Goal: Task Accomplishment & Management: Complete application form

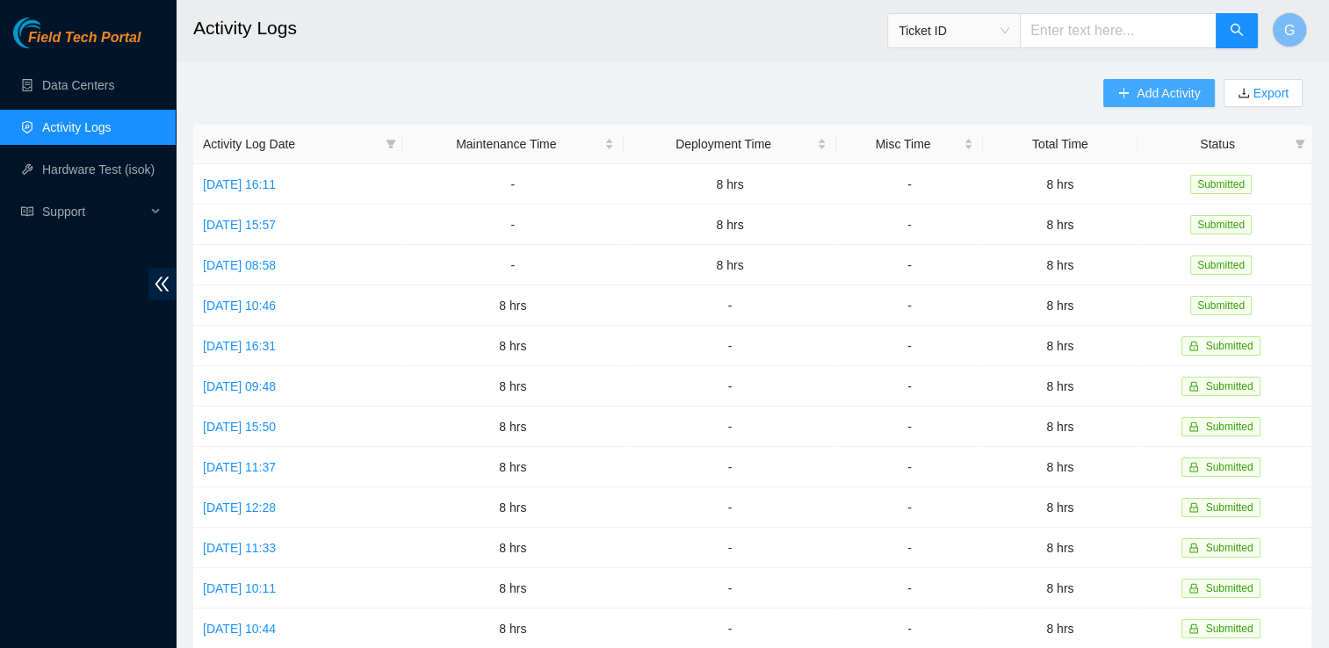
click at [1177, 92] on span "Add Activity" at bounding box center [1168, 92] width 63 height 19
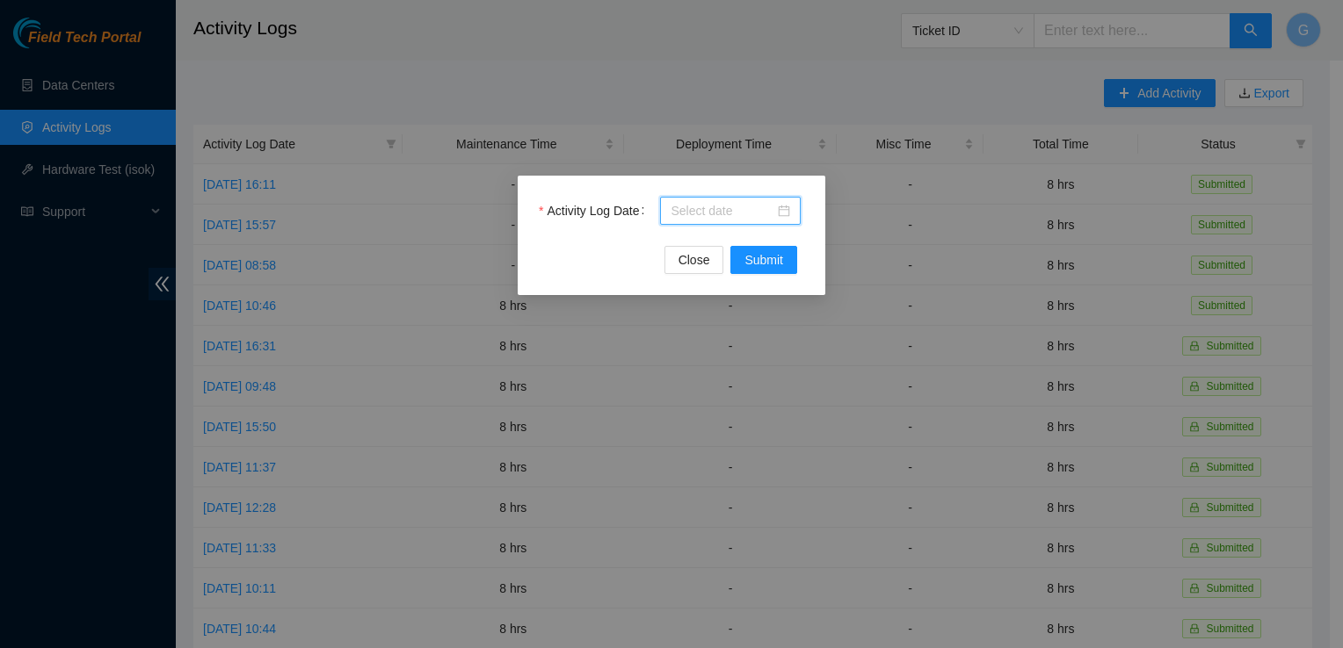
click at [702, 201] on input "Activity Log Date" at bounding box center [722, 210] width 104 height 19
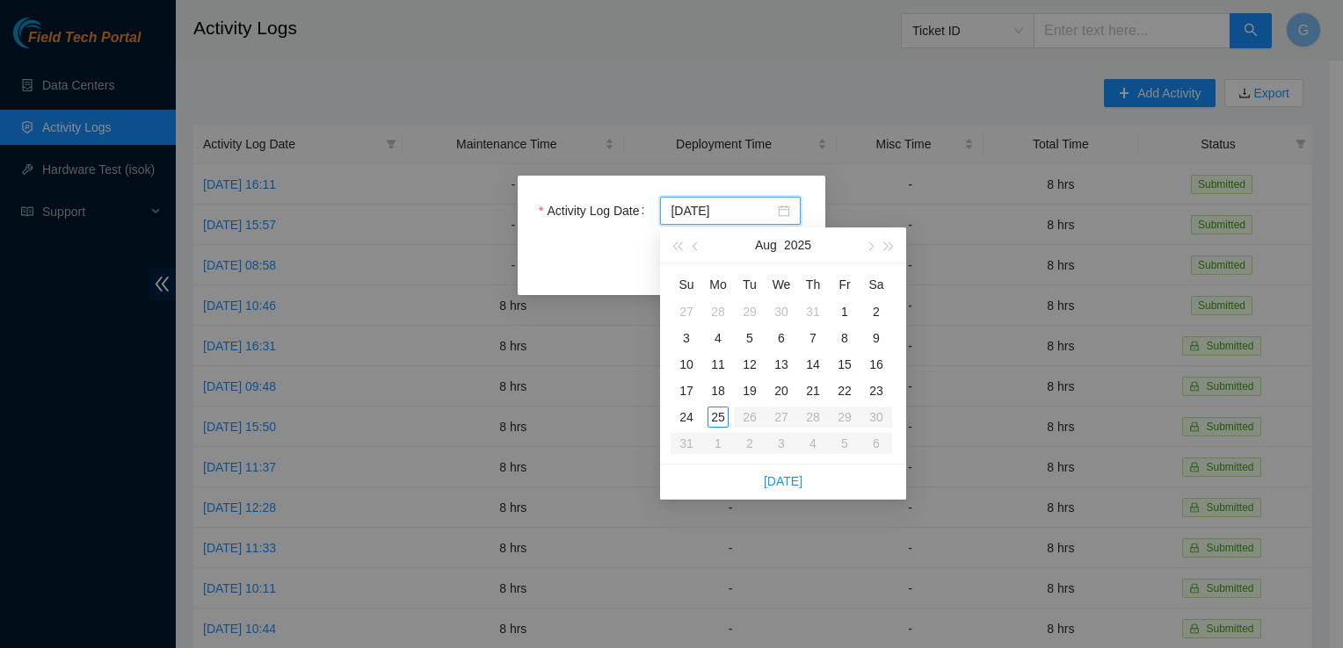
type input "[DATE]"
click at [781, 387] on div "20" at bounding box center [781, 390] width 21 height 21
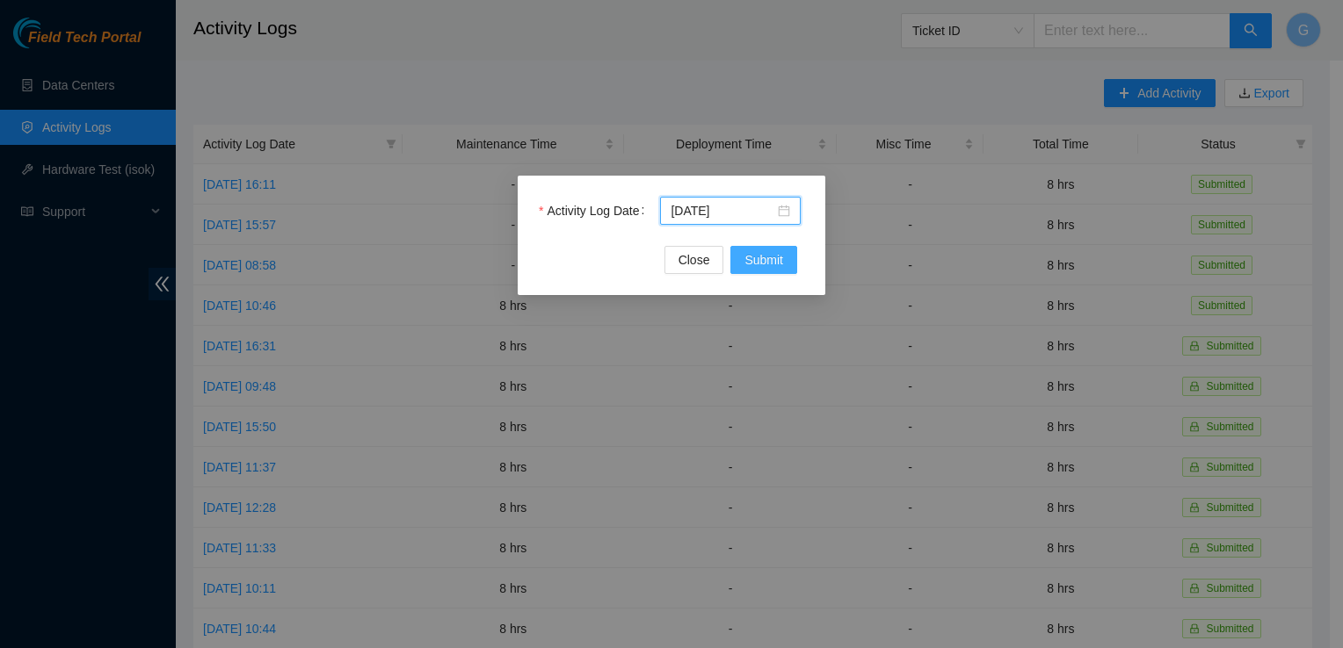
click at [768, 253] on span "Submit" at bounding box center [763, 259] width 39 height 19
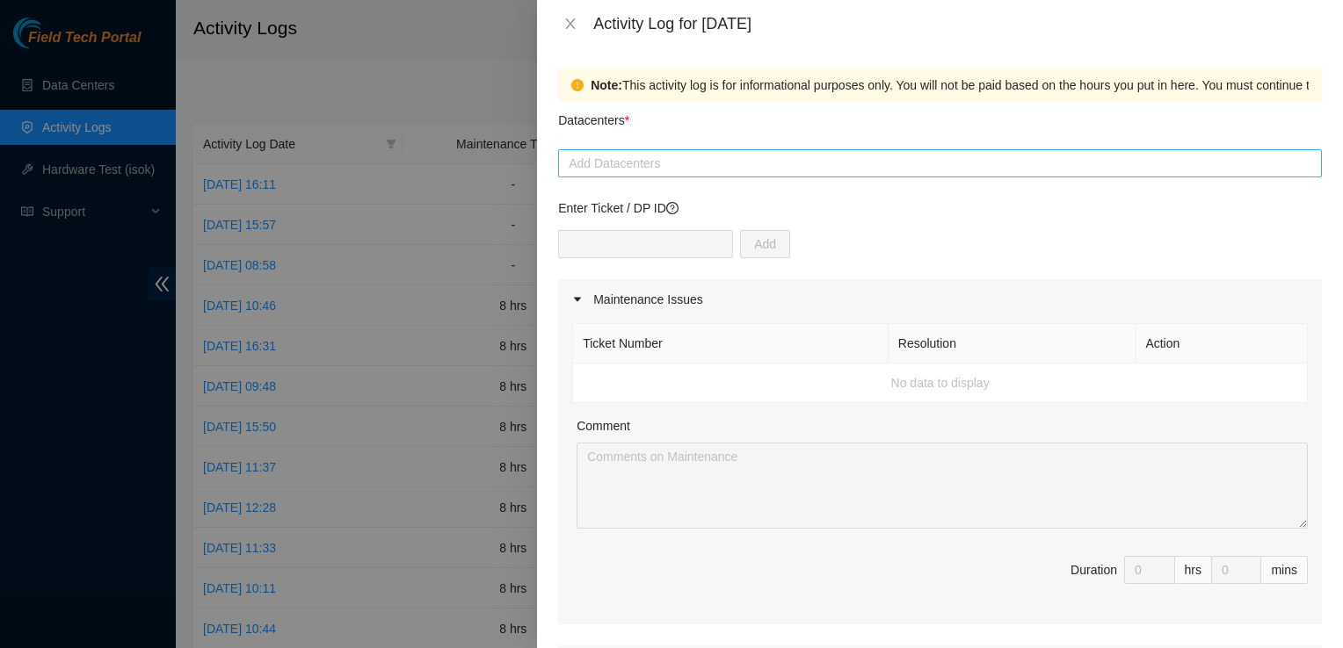
click at [636, 161] on div at bounding box center [939, 163] width 755 height 21
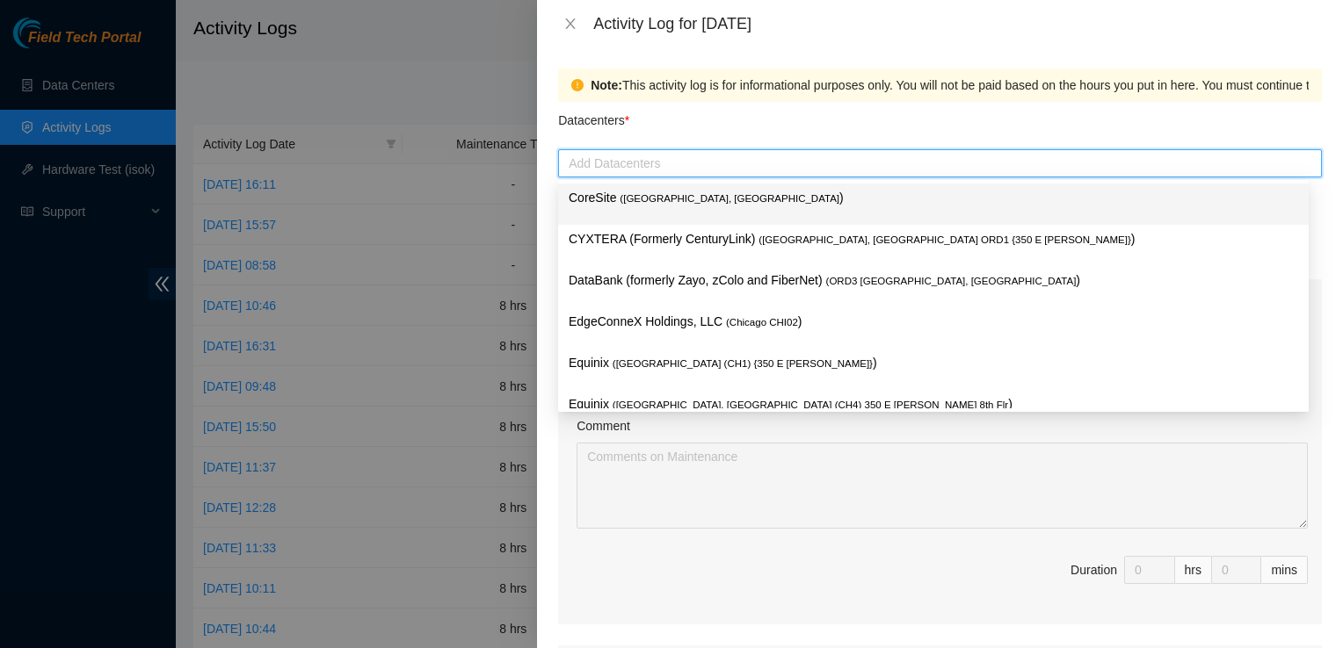
type input "q"
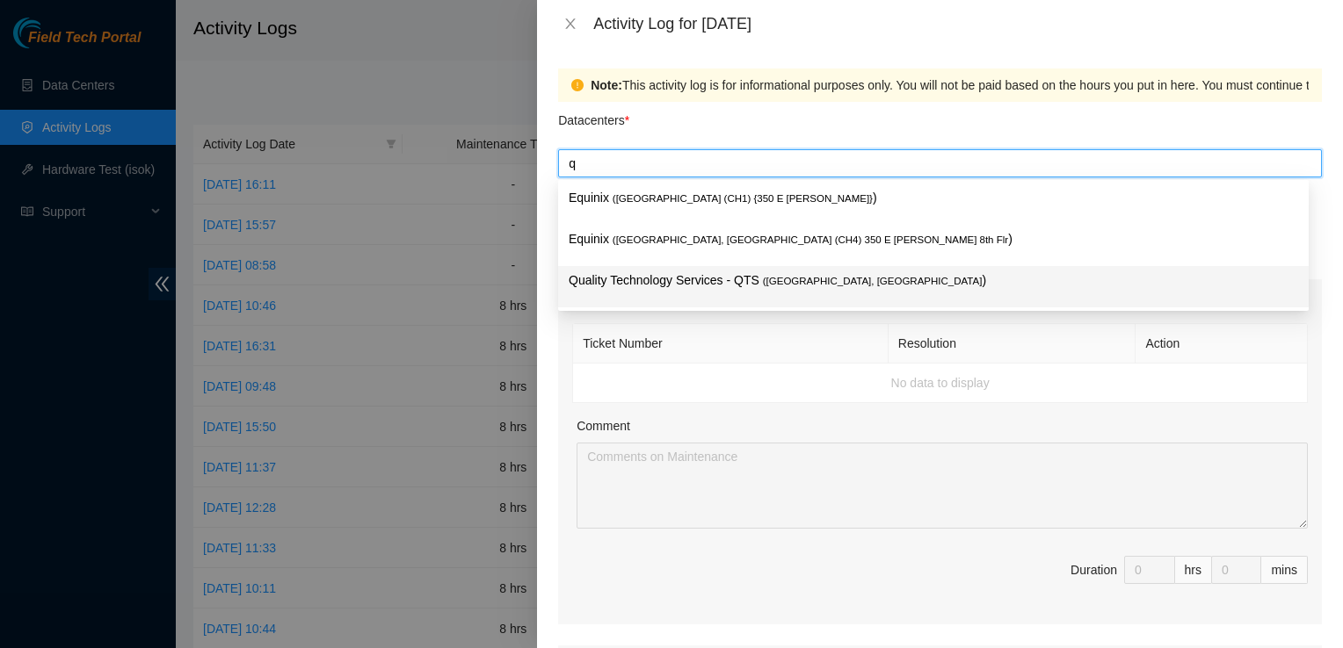
click at [684, 276] on p "Quality Technology Services - QTS ( [GEOGRAPHIC_DATA], [GEOGRAPHIC_DATA] )" at bounding box center [933, 281] width 729 height 20
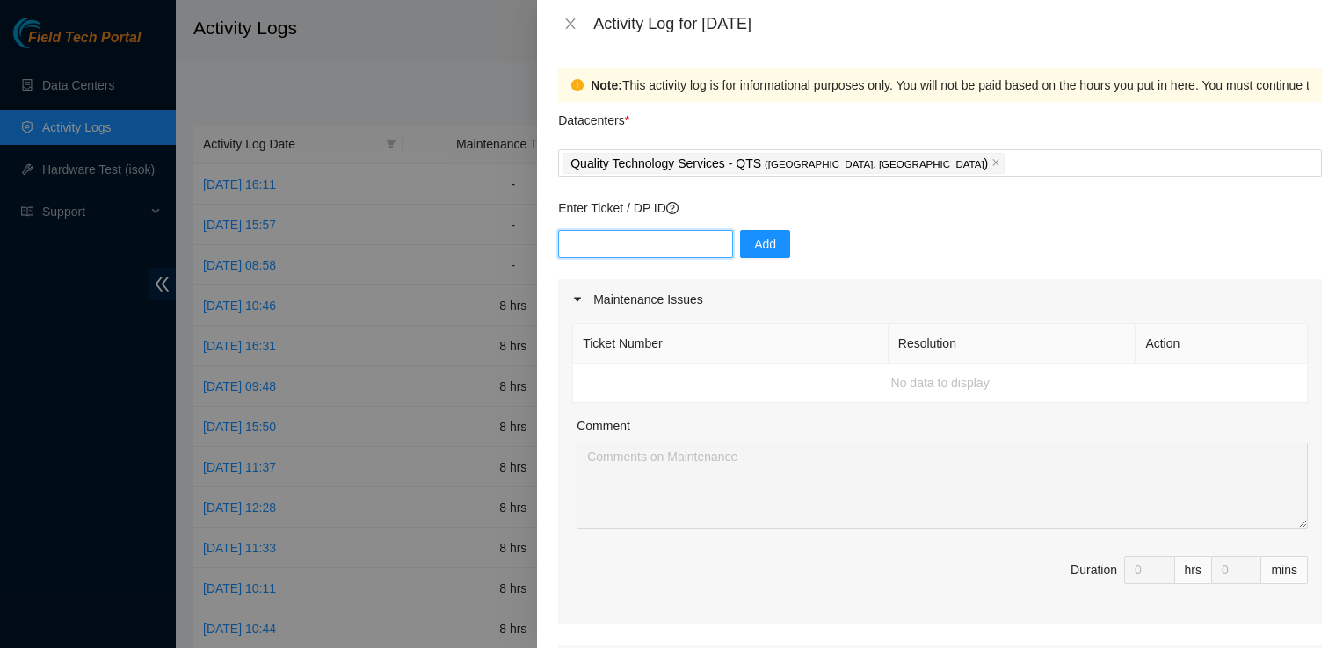
click at [627, 234] on input "text" at bounding box center [645, 244] width 175 height 28
type input "DP77232"
click at [755, 252] on span "Add" at bounding box center [765, 244] width 22 height 19
click at [611, 240] on input "text" at bounding box center [645, 244] width 175 height 28
type input "DP79608"
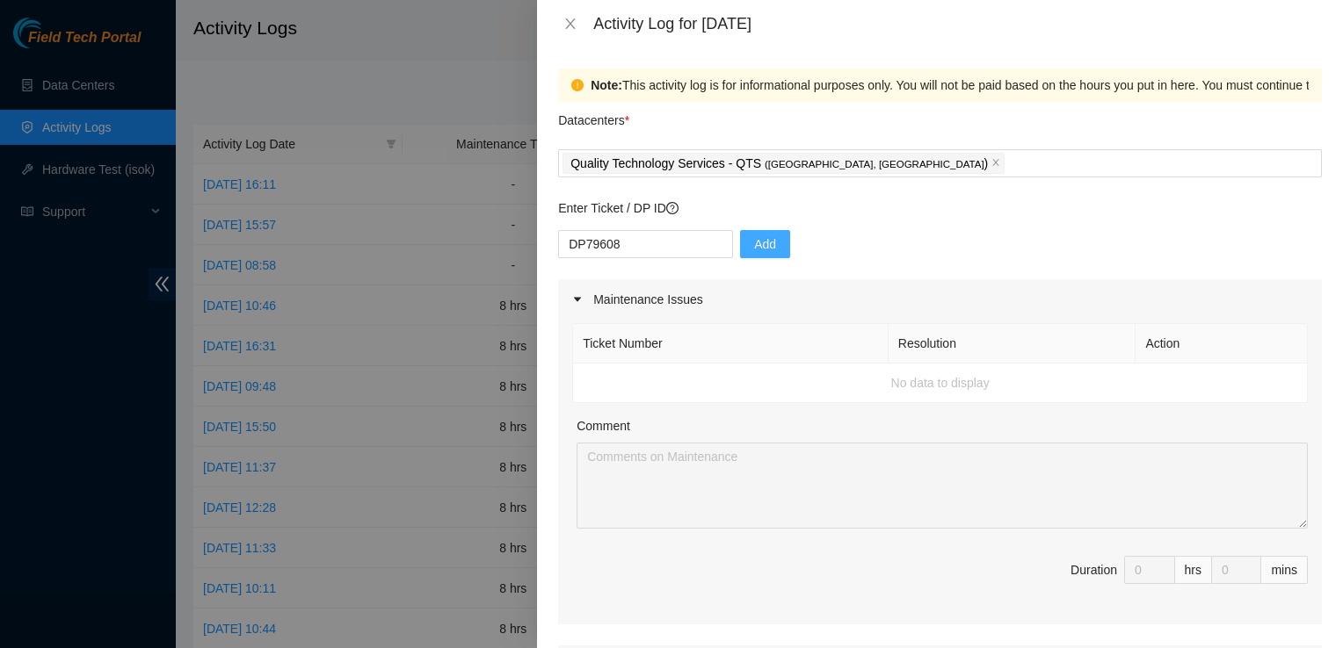
click at [754, 245] on span "Add" at bounding box center [765, 244] width 22 height 19
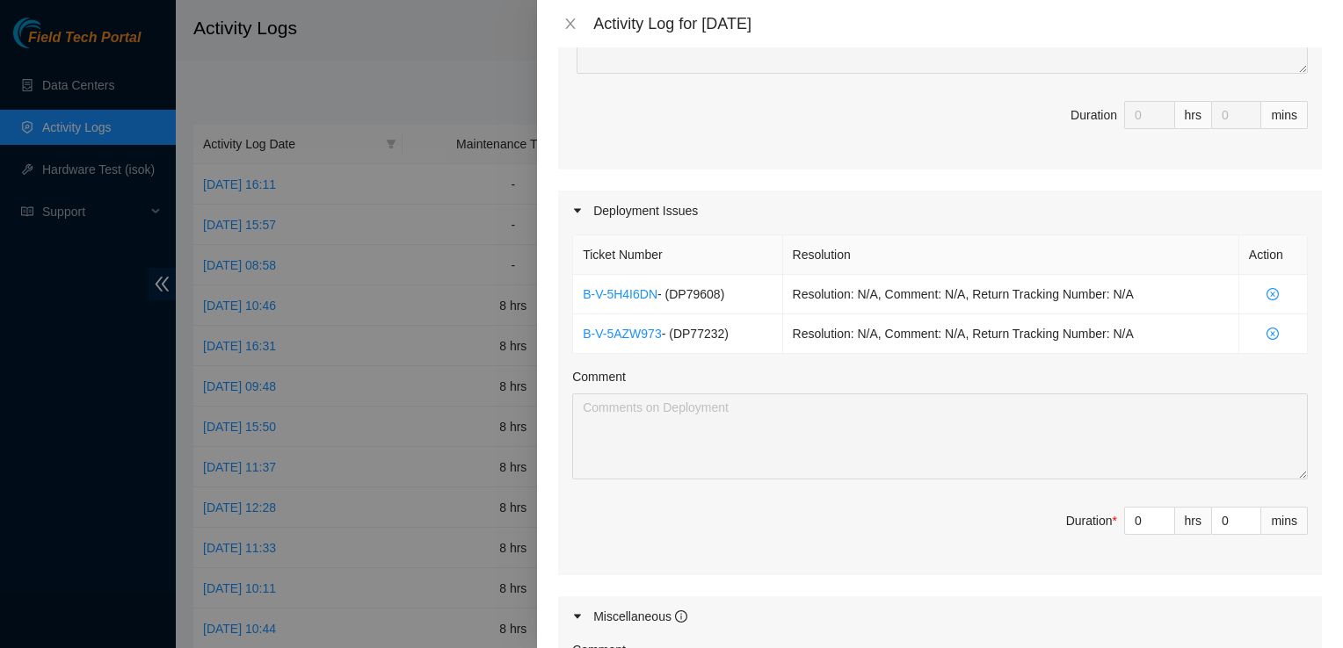
scroll to position [453, 0]
drag, startPoint x: 1134, startPoint y: 517, endPoint x: 1023, endPoint y: 532, distance: 112.7
click at [1023, 532] on span "Duration * 0 hrs 0 mins" at bounding box center [939, 533] width 735 height 49
type input "8"
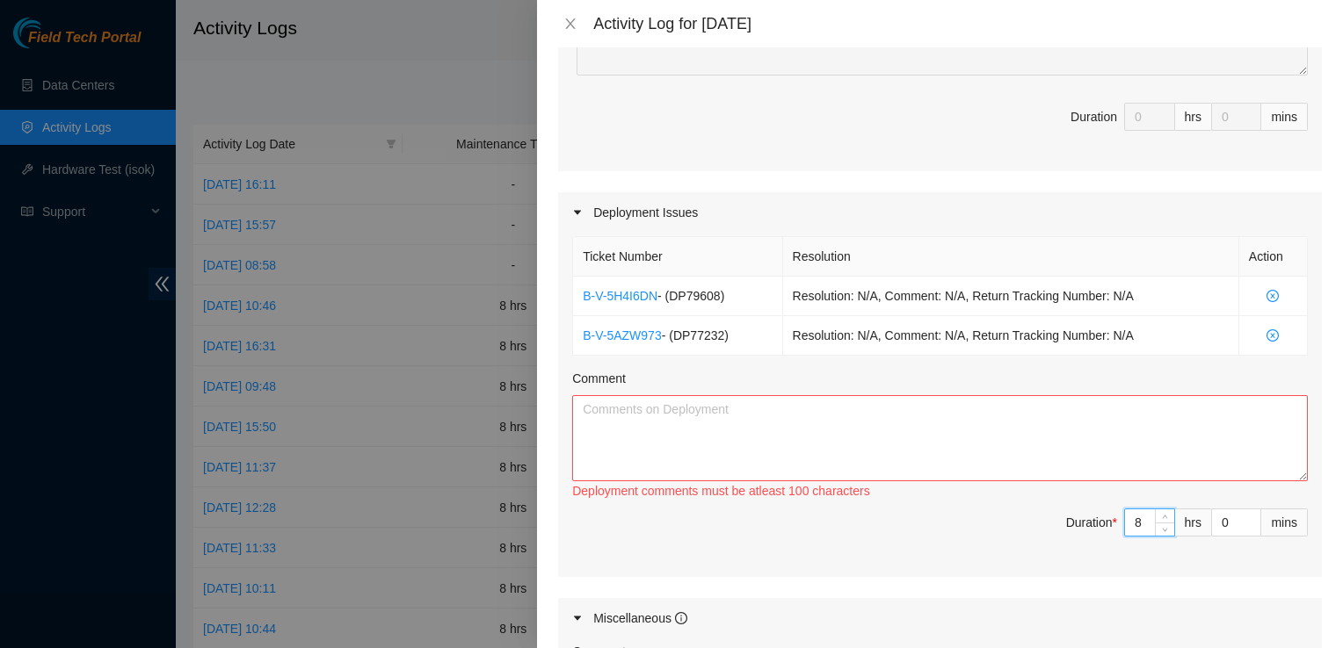
type input "8"
click at [660, 425] on textarea "Comment" at bounding box center [939, 438] width 735 height 86
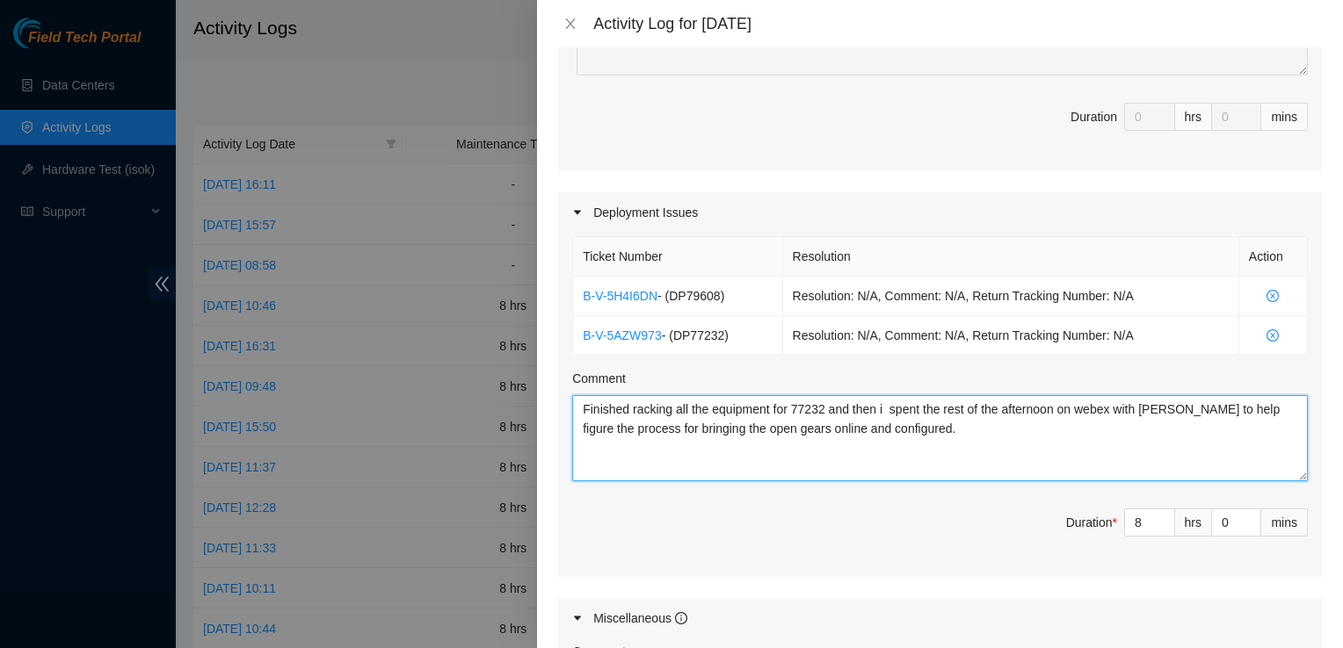
type textarea "Finished racking all the equipment for 77232 and then i spent the rest of the a…"
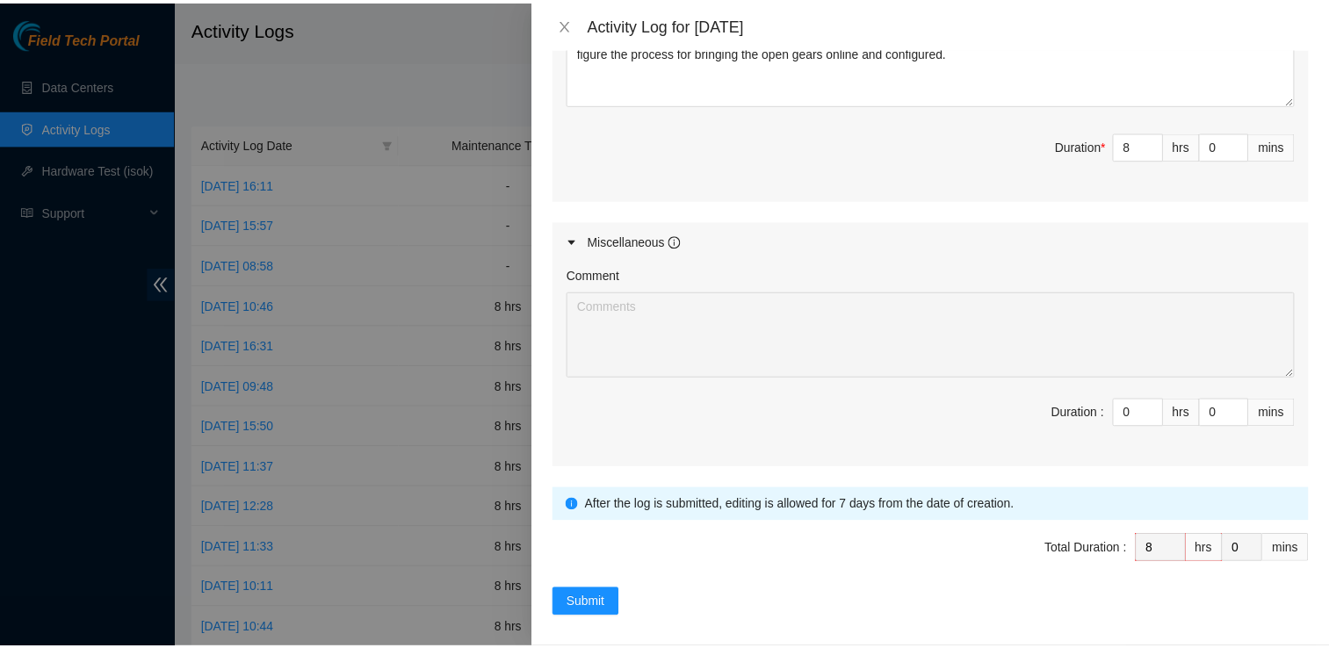
scroll to position [836, 0]
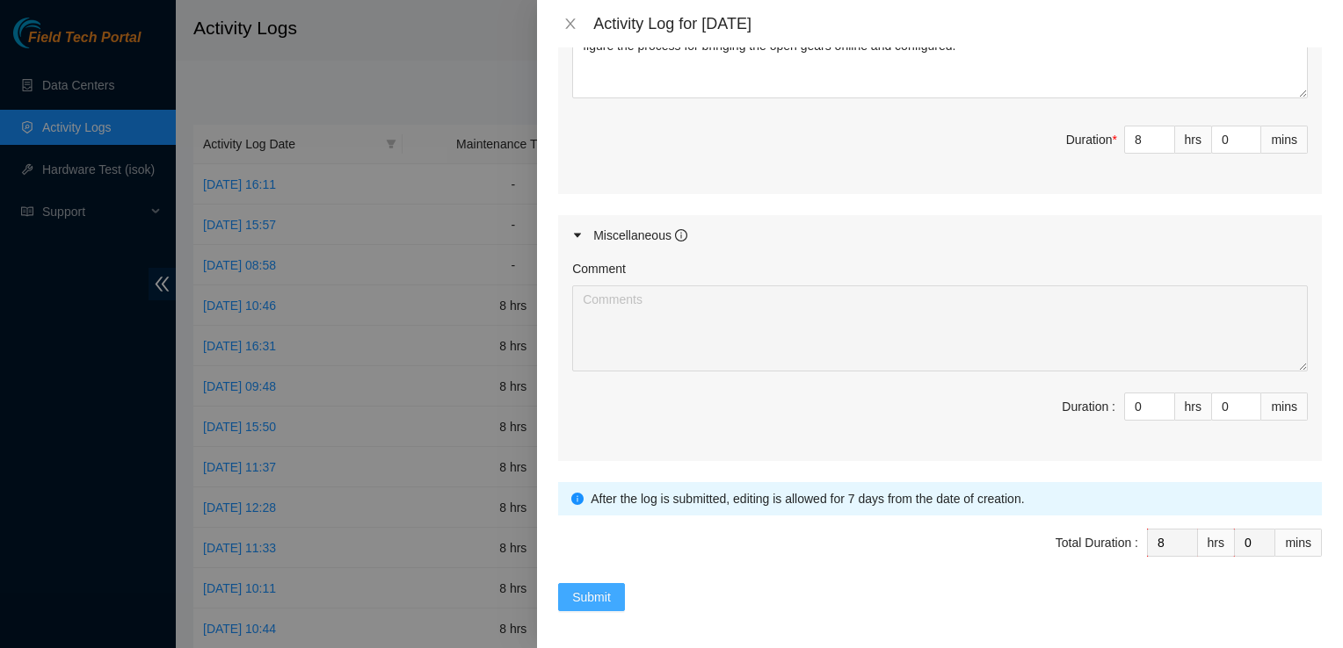
click at [583, 583] on button "Submit" at bounding box center [591, 597] width 67 height 28
